Goal: Transaction & Acquisition: Purchase product/service

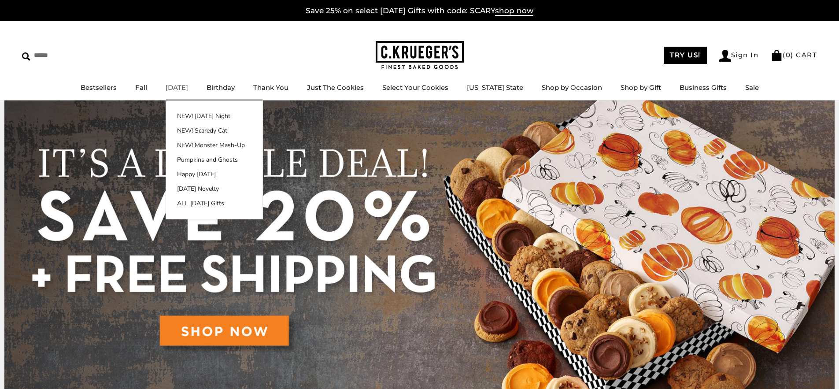
click at [188, 91] on link "[DATE]" at bounding box center [177, 87] width 22 height 8
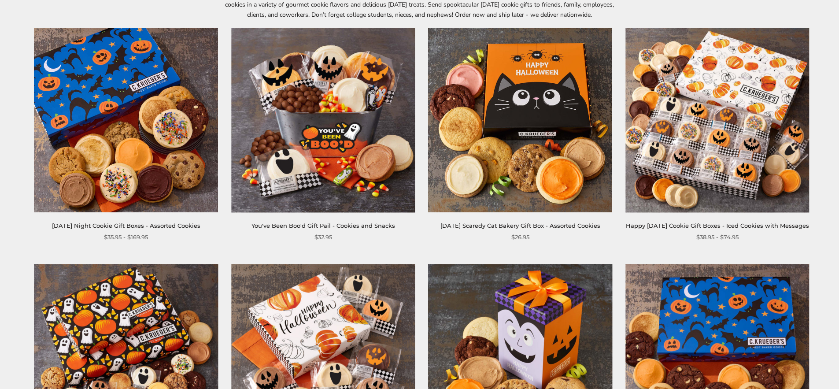
scroll to position [87, 0]
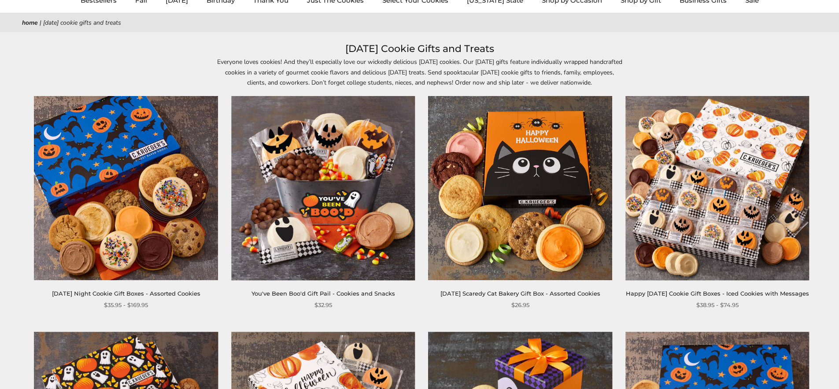
click at [488, 208] on img at bounding box center [521, 189] width 184 height 184
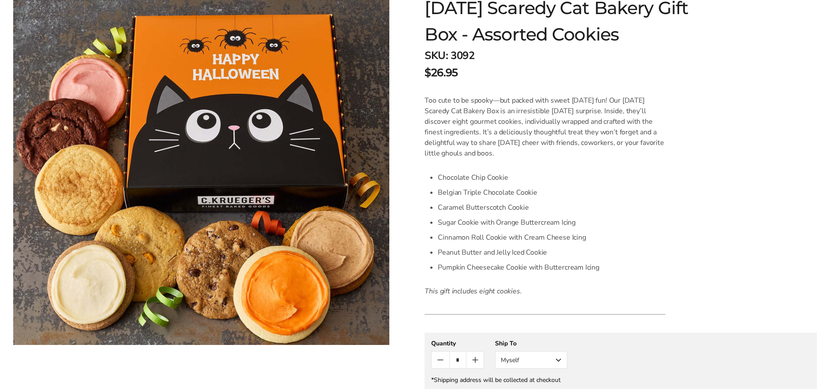
scroll to position [169, 0]
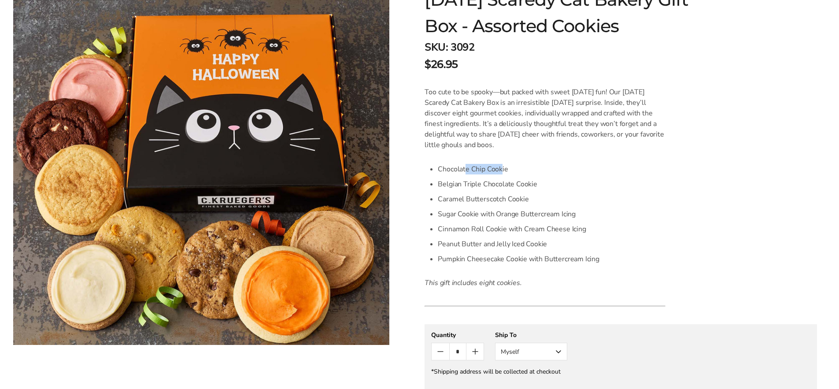
drag, startPoint x: 466, startPoint y: 170, endPoint x: 501, endPoint y: 171, distance: 34.9
click at [501, 171] on li "Chocolate Chip Cookie" at bounding box center [552, 169] width 228 height 15
drag, startPoint x: 479, startPoint y: 189, endPoint x: 545, endPoint y: 185, distance: 66.6
click at [545, 185] on li "Belgian Triple Chocolate Cookie" at bounding box center [552, 184] width 228 height 15
drag, startPoint x: 462, startPoint y: 200, endPoint x: 505, endPoint y: 200, distance: 42.7
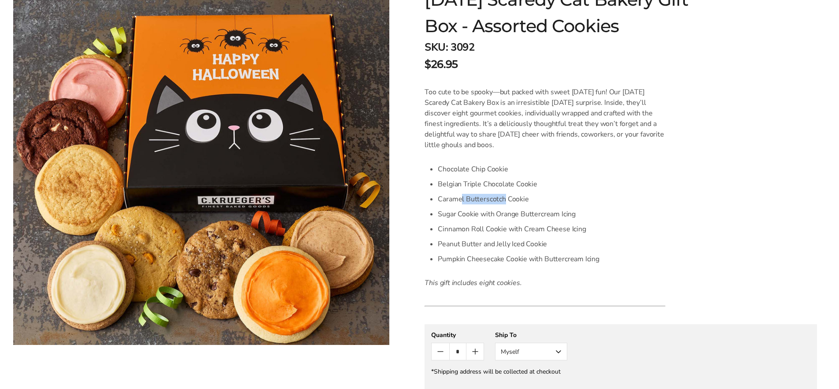
click at [505, 200] on li "Caramel Butterscotch Cookie" at bounding box center [552, 199] width 228 height 15
click at [508, 217] on li "Sugar Cookie with Orange Buttercream Icing" at bounding box center [552, 214] width 228 height 15
drag, startPoint x: 509, startPoint y: 230, endPoint x: 586, endPoint y: 233, distance: 77.6
click at [586, 233] on li "Cinnamon Roll Cookie with Cream Cheese Icing" at bounding box center [552, 229] width 228 height 15
drag, startPoint x: 533, startPoint y: 242, endPoint x: 562, endPoint y: 249, distance: 30.4
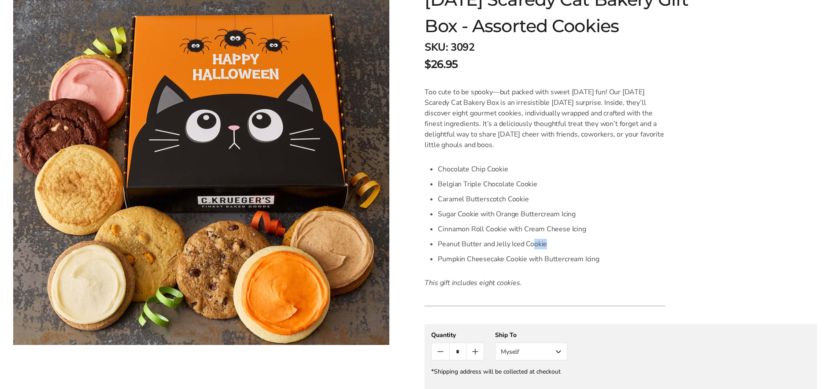
click at [562, 249] on li "Peanut Butter and Jelly Iced Cookie" at bounding box center [552, 244] width 228 height 15
drag, startPoint x: 490, startPoint y: 261, endPoint x: 587, endPoint y: 267, distance: 98.0
click at [587, 267] on div "Too cute to be spooky—but packed with sweet Halloween fun! Our Halloween Scared…" at bounding box center [545, 187] width 241 height 201
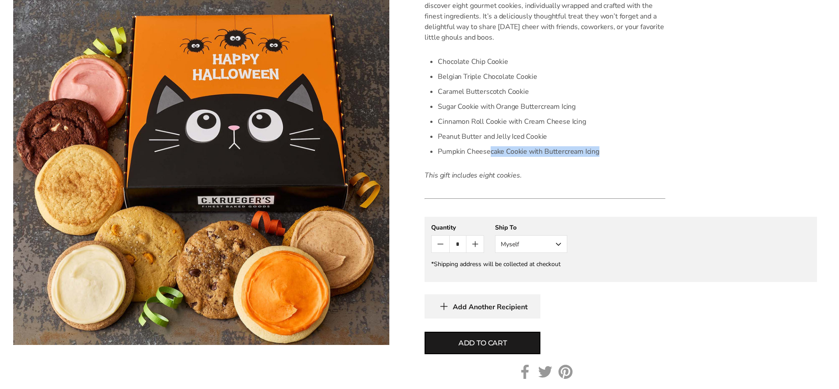
scroll to position [315, 0]
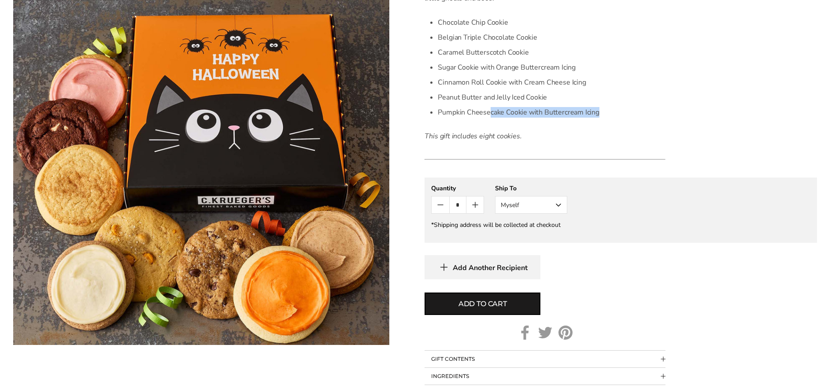
click at [539, 204] on button "Myself" at bounding box center [531, 205] width 72 height 18
click at [541, 236] on button "Other Recipient" at bounding box center [531, 238] width 71 height 16
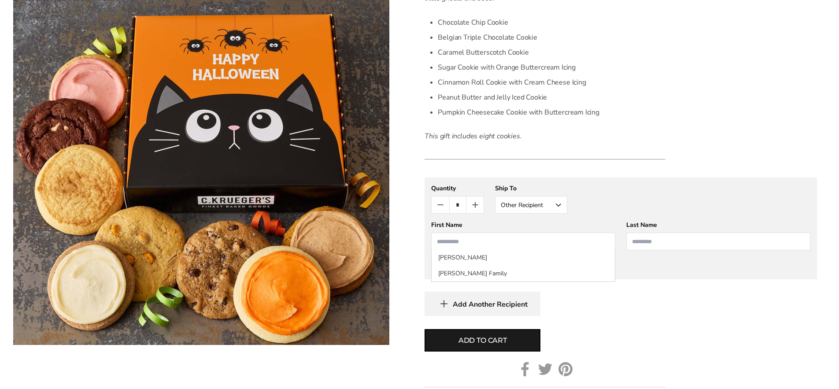
click at [540, 237] on input "First Name" at bounding box center [523, 242] width 184 height 18
type input "********"
type input "*********"
click at [731, 318] on form "C.KRUEGER'S Halloween Scaredy Cat Bakery Gift Box - Assorted Cookies SKU: 3092 …" at bounding box center [621, 123] width 393 height 598
click at [501, 300] on span "Add Another Recipient" at bounding box center [490, 304] width 75 height 9
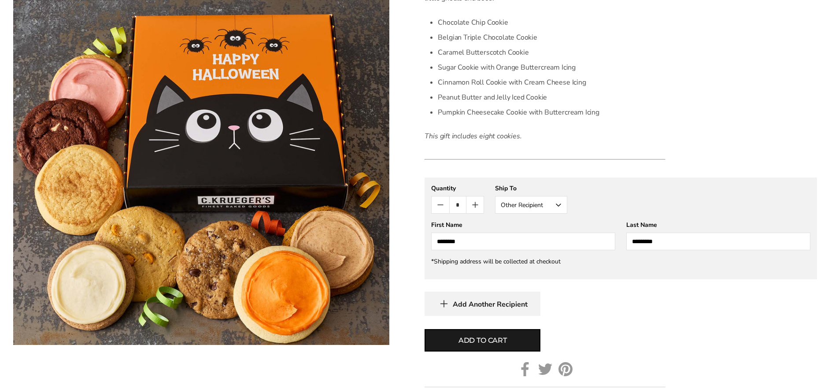
scroll to position [328, 0]
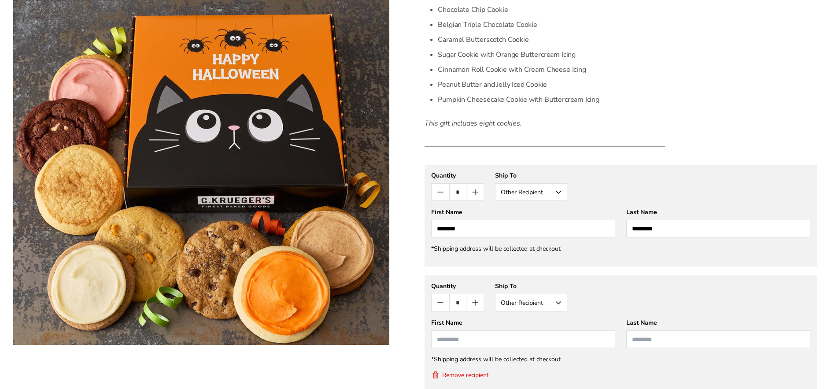
click at [489, 338] on input "First Name" at bounding box center [523, 339] width 184 height 18
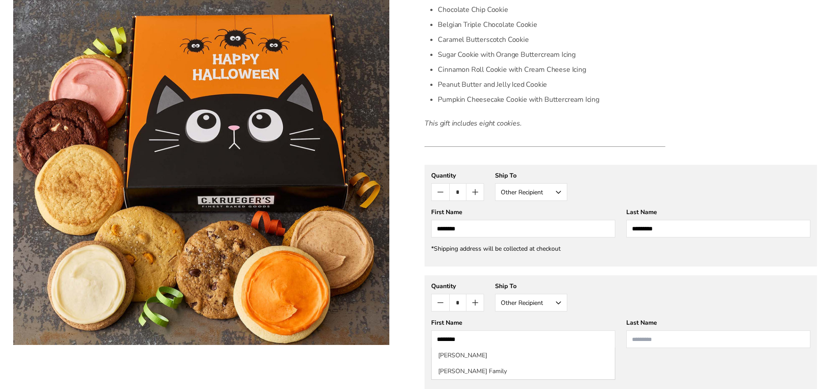
type input "********"
click at [809, 84] on form "C.KRUEGER'S Halloween Scaredy Cat Bakery Gift Box - Assorted Cookies SKU: 3092 …" at bounding box center [621, 171] width 393 height 720
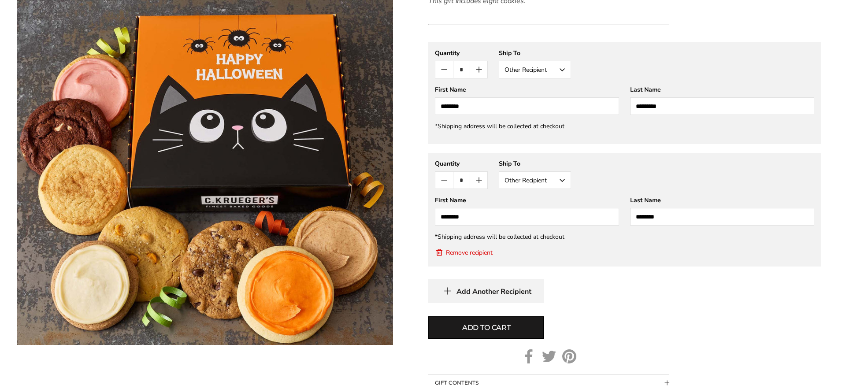
scroll to position [453, 0]
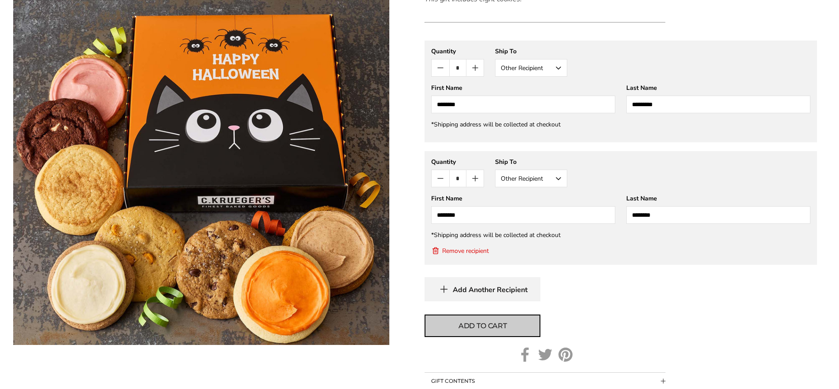
click at [516, 329] on button "Add to cart" at bounding box center [483, 326] width 116 height 22
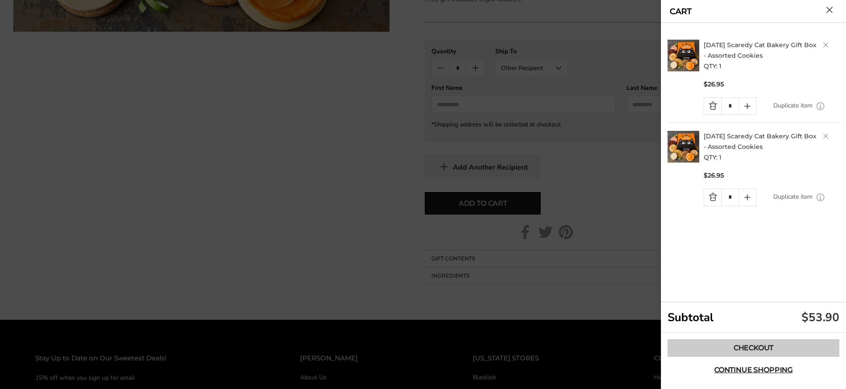
click at [765, 347] on link "Checkout" at bounding box center [754, 348] width 172 height 18
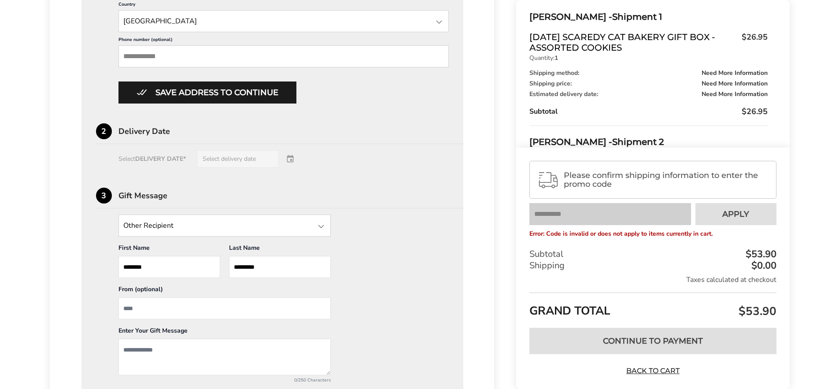
scroll to position [501, 0]
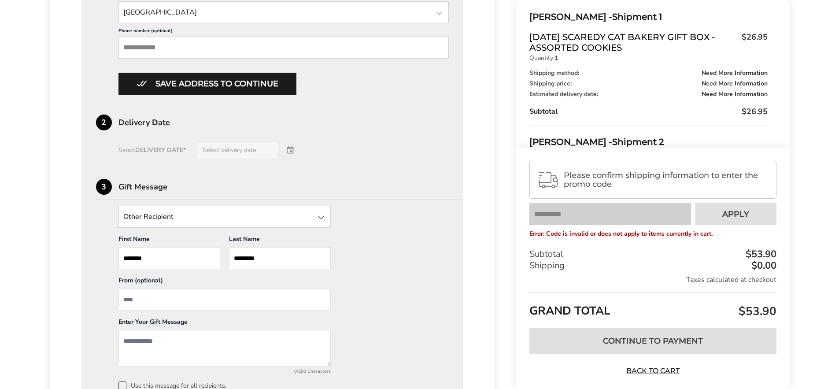
click at [246, 293] on input "From" at bounding box center [225, 300] width 212 height 22
type input "******"
click at [244, 346] on textarea "Add a message" at bounding box center [225, 348] width 212 height 37
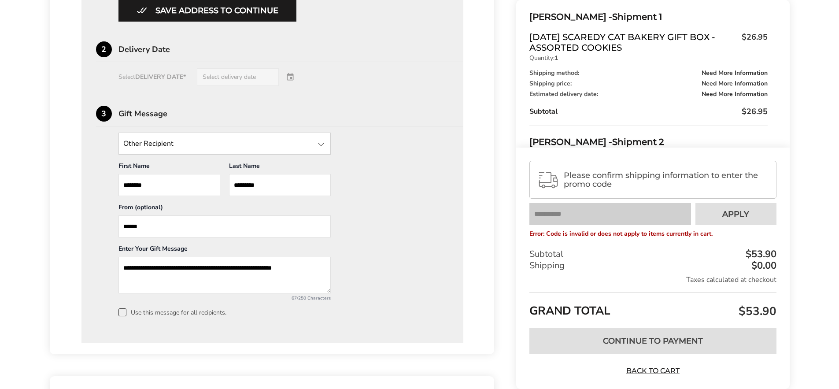
scroll to position [575, 0]
type textarea "**********"
click at [123, 313] on span at bounding box center [123, 312] width 8 height 8
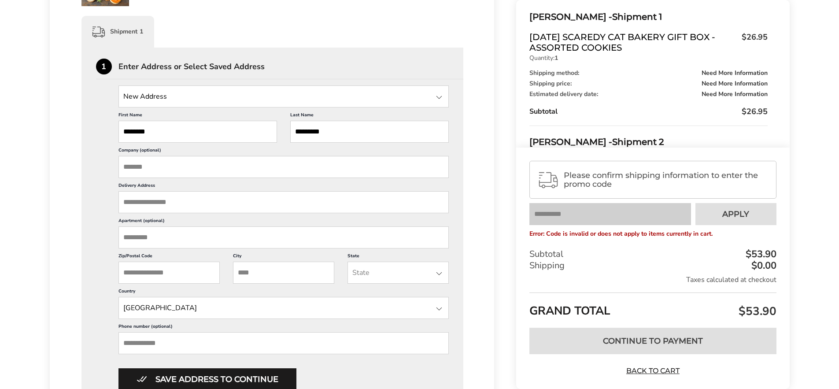
scroll to position [204, 0]
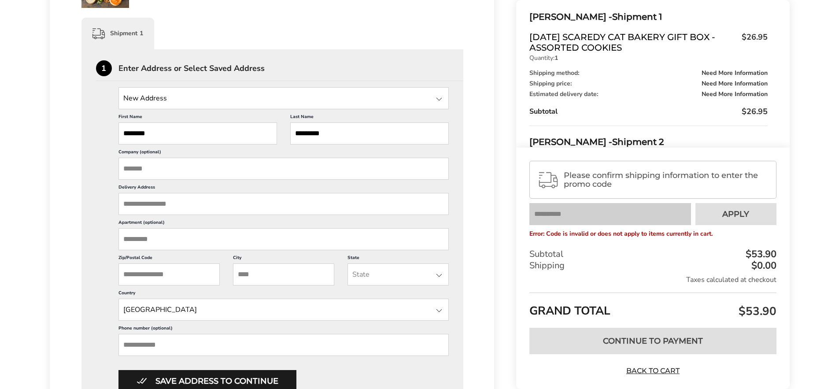
click at [236, 201] on input "Delivery Address" at bounding box center [284, 204] width 331 height 22
click at [219, 221] on span "Charlottesville VA 22904" at bounding box center [240, 222] width 55 height 6
type input "**********"
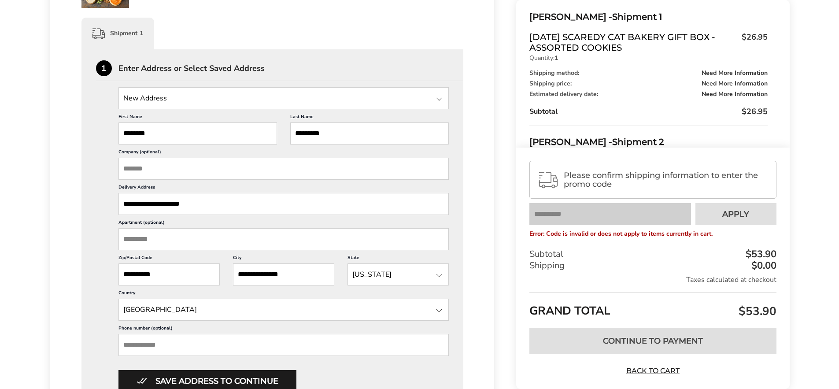
click at [223, 237] on input "Apartment (optional)" at bounding box center [284, 239] width 331 height 22
click at [187, 296] on label "Country" at bounding box center [284, 294] width 331 height 9
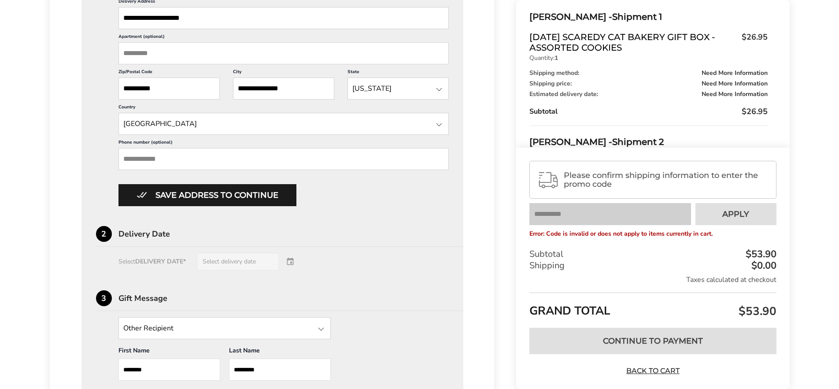
scroll to position [432, 0]
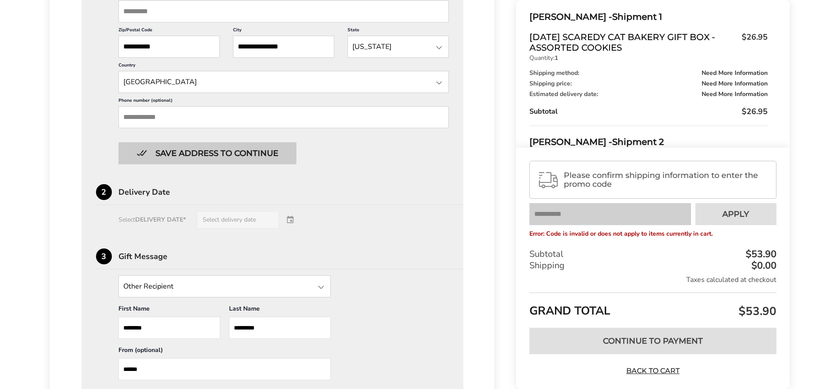
click at [234, 148] on button "Save address to continue" at bounding box center [208, 153] width 178 height 22
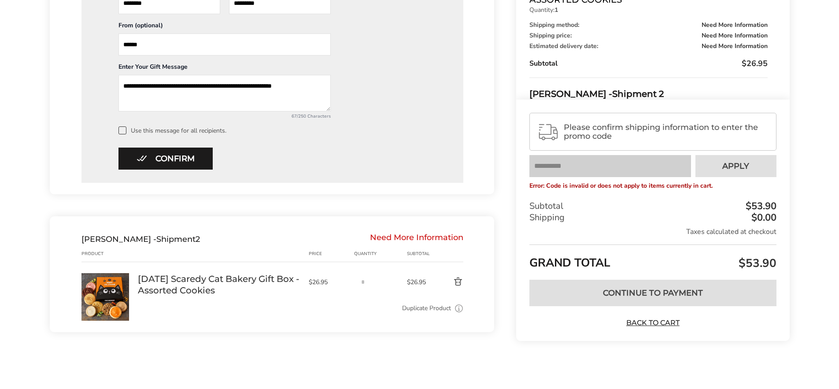
scroll to position [493, 0]
click at [403, 250] on div "Quantity" at bounding box center [380, 253] width 53 height 7
click at [402, 236] on div "Need More Information" at bounding box center [416, 239] width 93 height 10
click at [200, 296] on div "Halloween Scaredy Cat Bakery Gift Box - Assorted Cookies Sold out" at bounding box center [223, 288] width 171 height 30
click at [203, 288] on link "[DATE] Scaredy Cat Bakery Gift Box - Assorted Cookies" at bounding box center [219, 284] width 162 height 23
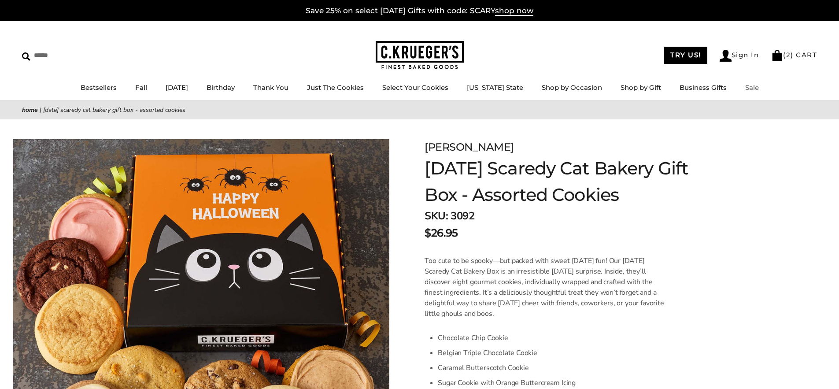
click at [806, 48] on ul "TRY US! Sign In ( 2 ) CART" at bounding box center [740, 55] width 165 height 18
click at [805, 53] on link "( 2 ) CART" at bounding box center [795, 55] width 46 height 8
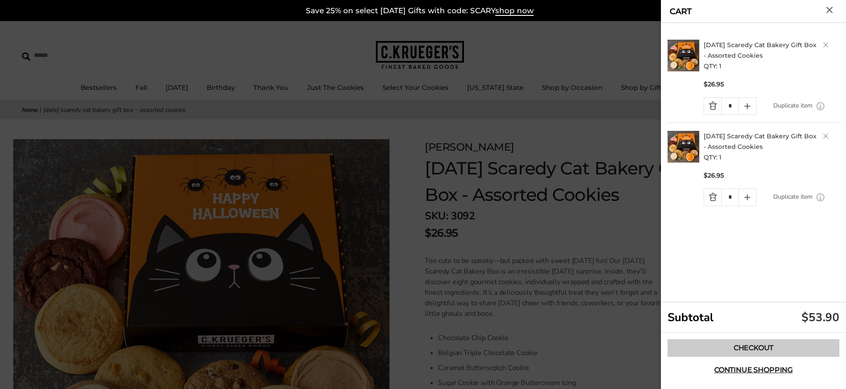
click at [774, 353] on link "Checkout" at bounding box center [754, 348] width 172 height 18
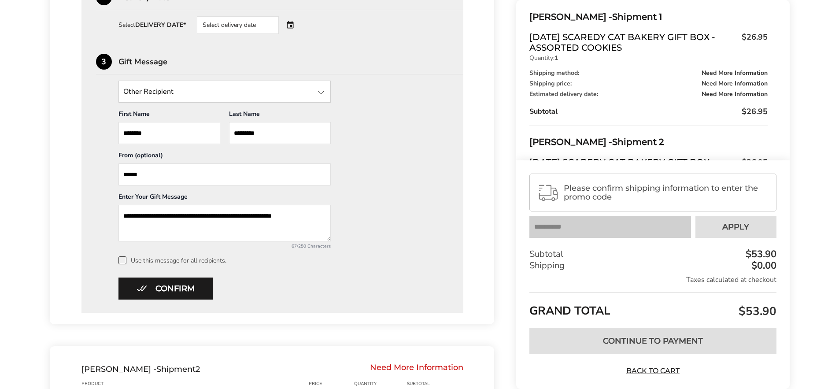
scroll to position [391, 0]
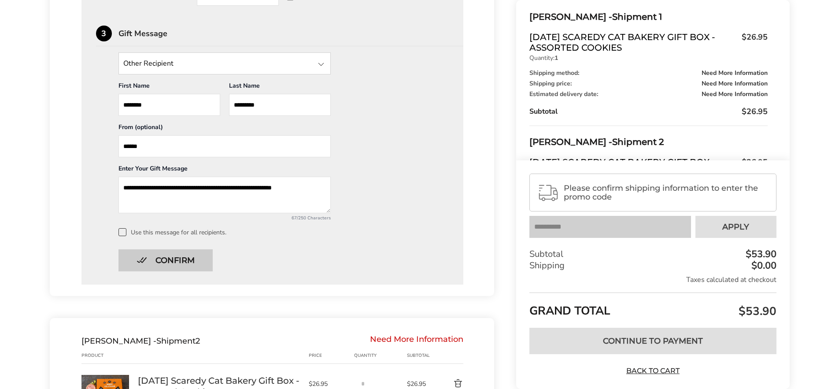
click at [181, 260] on button "Confirm" at bounding box center [166, 260] width 94 height 22
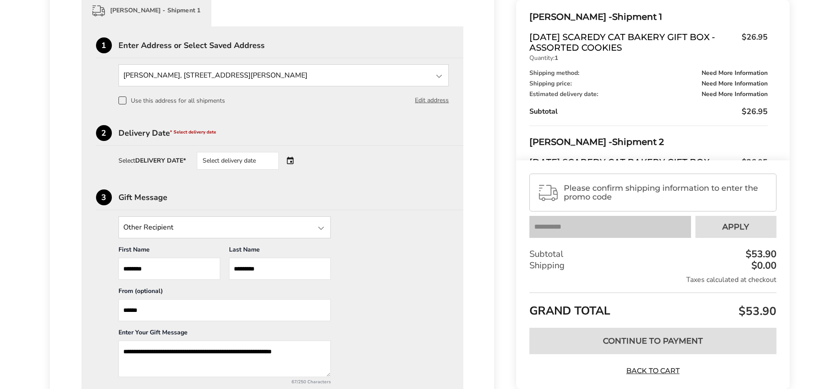
scroll to position [226, 0]
click at [241, 165] on div "Select delivery date" at bounding box center [238, 162] width 82 height 18
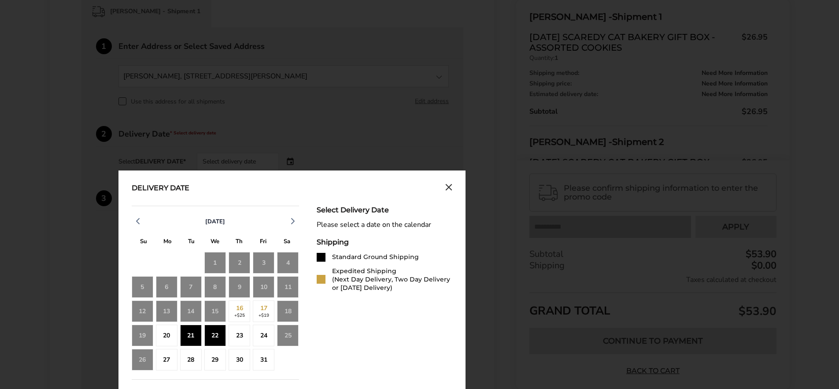
click at [214, 335] on div "22" at bounding box center [215, 336] width 22 height 22
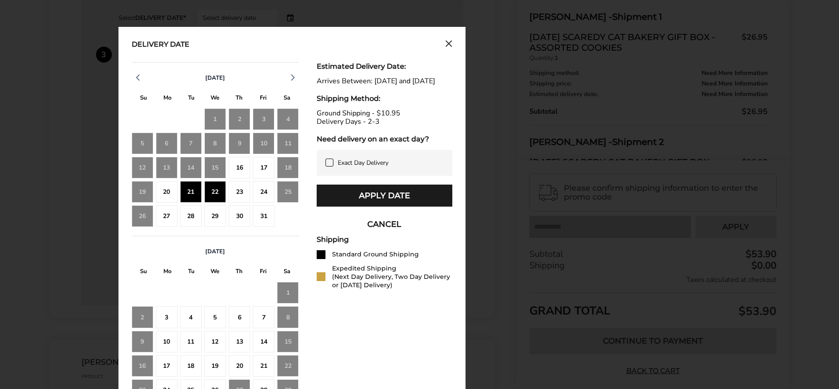
scroll to position [371, 0]
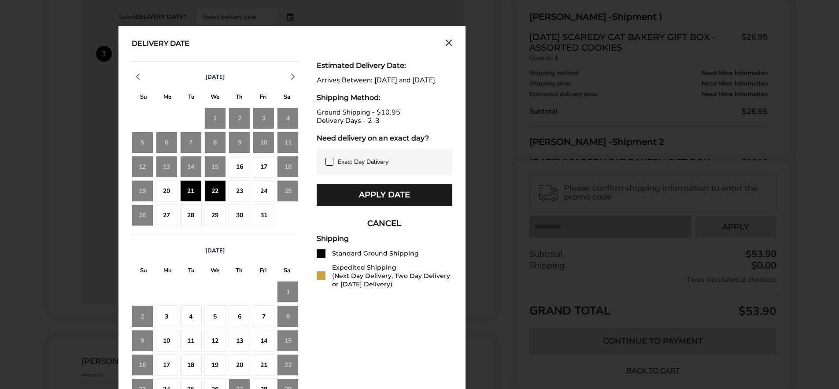
click at [236, 181] on div "23" at bounding box center [240, 191] width 22 height 22
click at [265, 191] on div "24" at bounding box center [264, 191] width 22 height 22
click at [213, 191] on div "22" at bounding box center [215, 191] width 22 height 22
click at [229, 194] on div "23" at bounding box center [240, 191] width 22 height 22
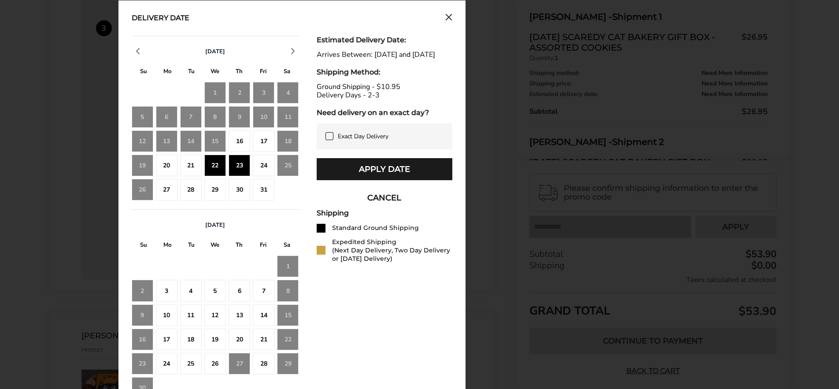
scroll to position [412, 0]
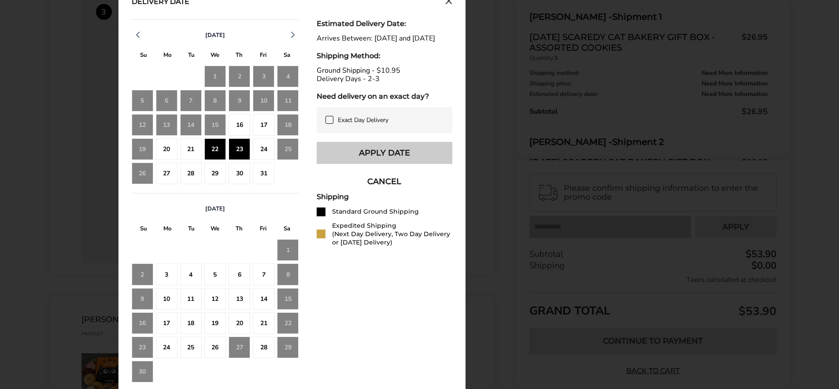
click at [365, 161] on button "Apply Date" at bounding box center [385, 153] width 136 height 22
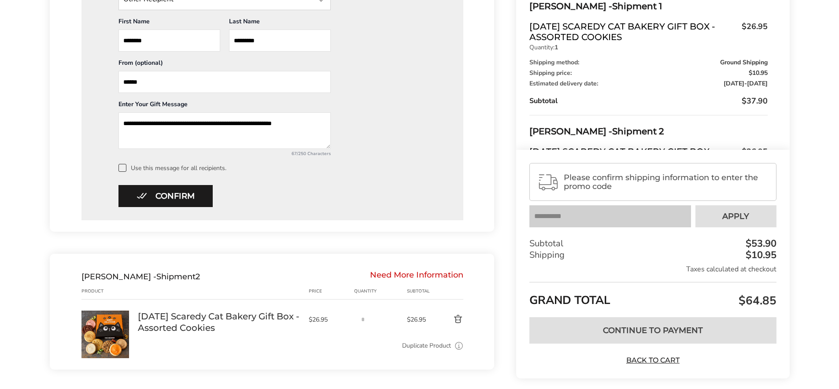
scroll to position [493, 0]
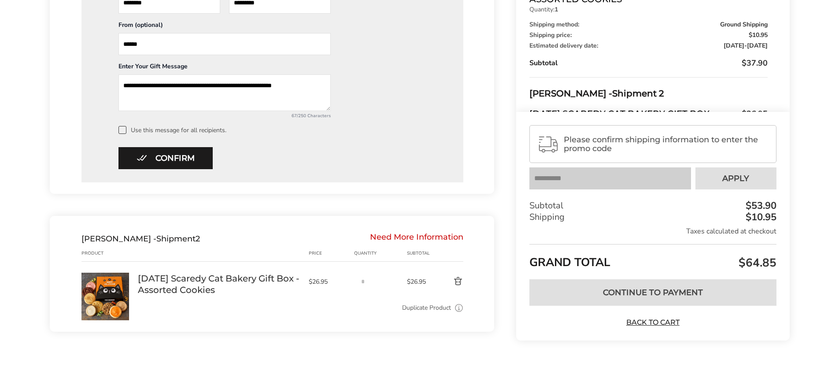
click at [202, 268] on div "[PERSON_NAME] - Shipment 2 Need More Information Product Price Quantity Subtota…" at bounding box center [272, 274] width 445 height 116
click at [186, 162] on button "Confirm" at bounding box center [166, 158] width 94 height 22
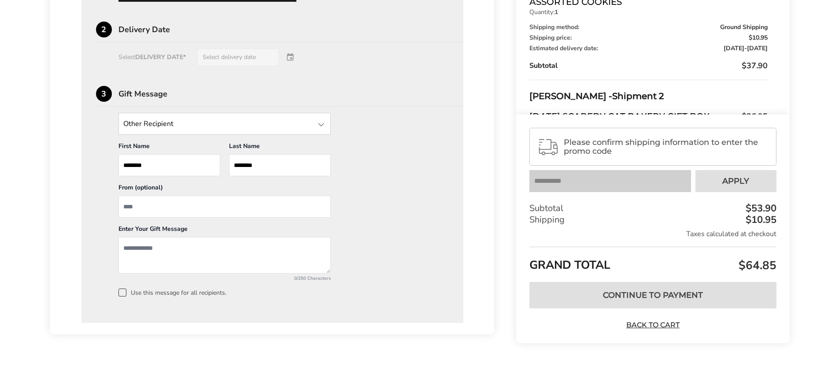
scroll to position [795, 0]
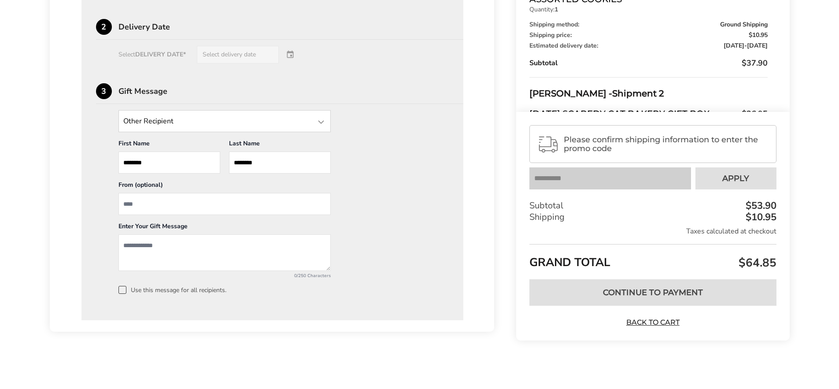
click at [192, 199] on input "From" at bounding box center [225, 204] width 212 height 22
type input "******"
type textarea "*"
type textarea "**********"
click at [242, 204] on input "******" at bounding box center [225, 204] width 212 height 22
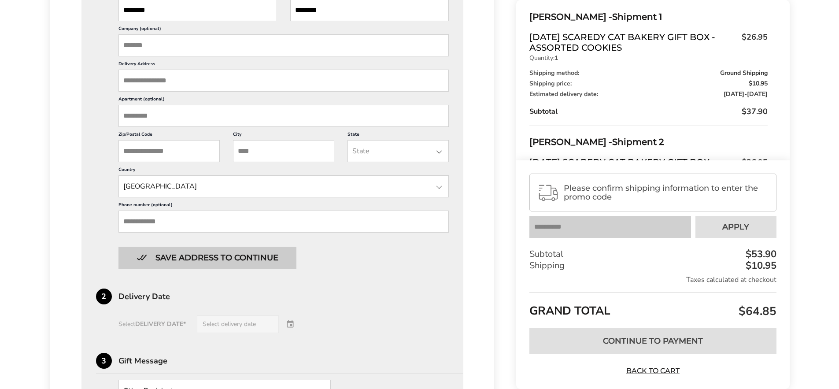
scroll to position [624, 0]
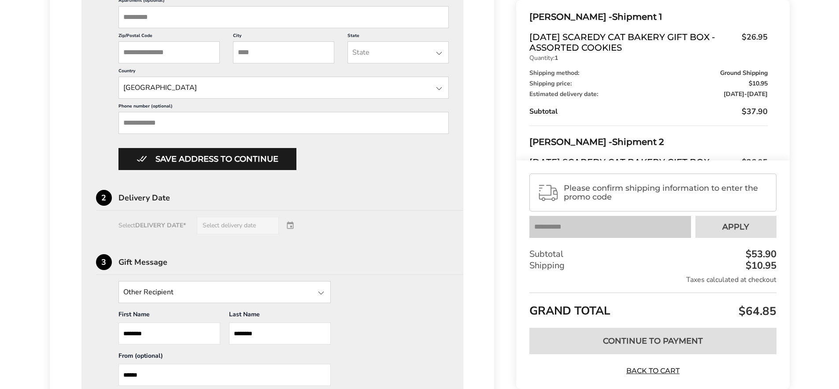
click at [257, 221] on div "Select DELIVERY DATE* Select delivery date" at bounding box center [272, 226] width 353 height 18
click at [252, 52] on input "City" at bounding box center [283, 52] width 101 height 22
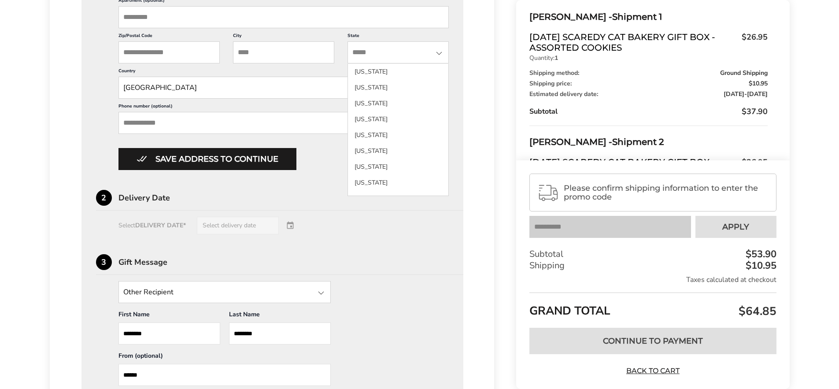
click at [391, 52] on input "State" at bounding box center [398, 52] width 101 height 22
click at [411, 176] on li "[US_STATE]" at bounding box center [398, 176] width 100 height 16
